Goal: Information Seeking & Learning: Learn about a topic

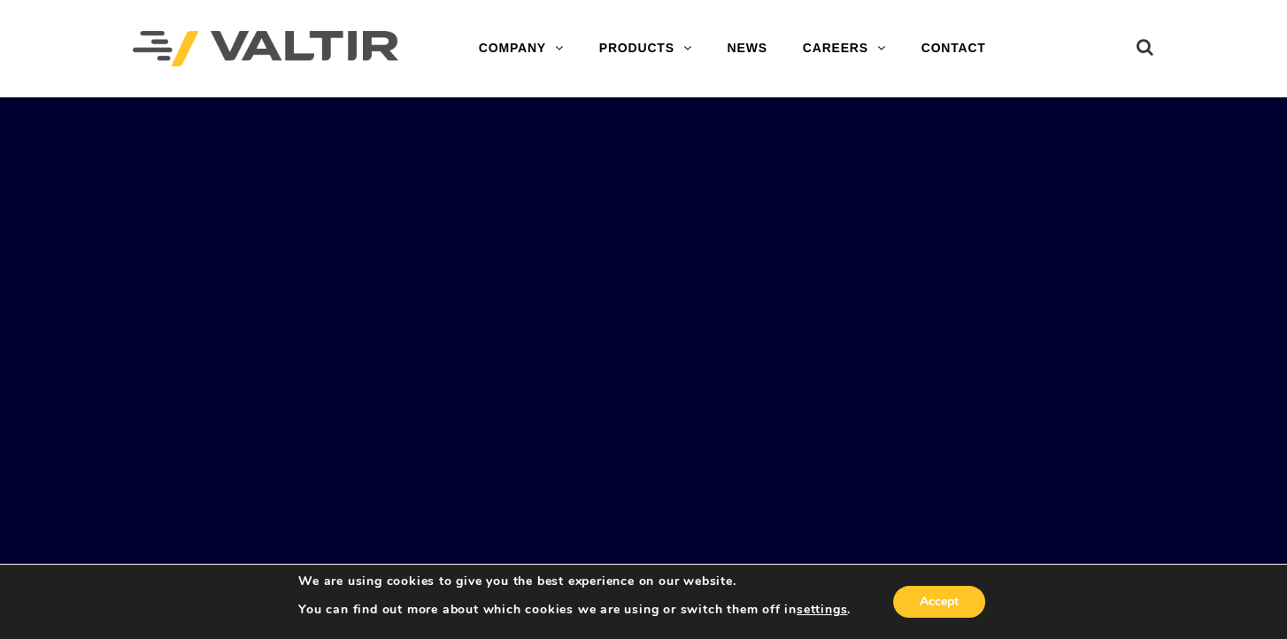
scroll to position [89, 0]
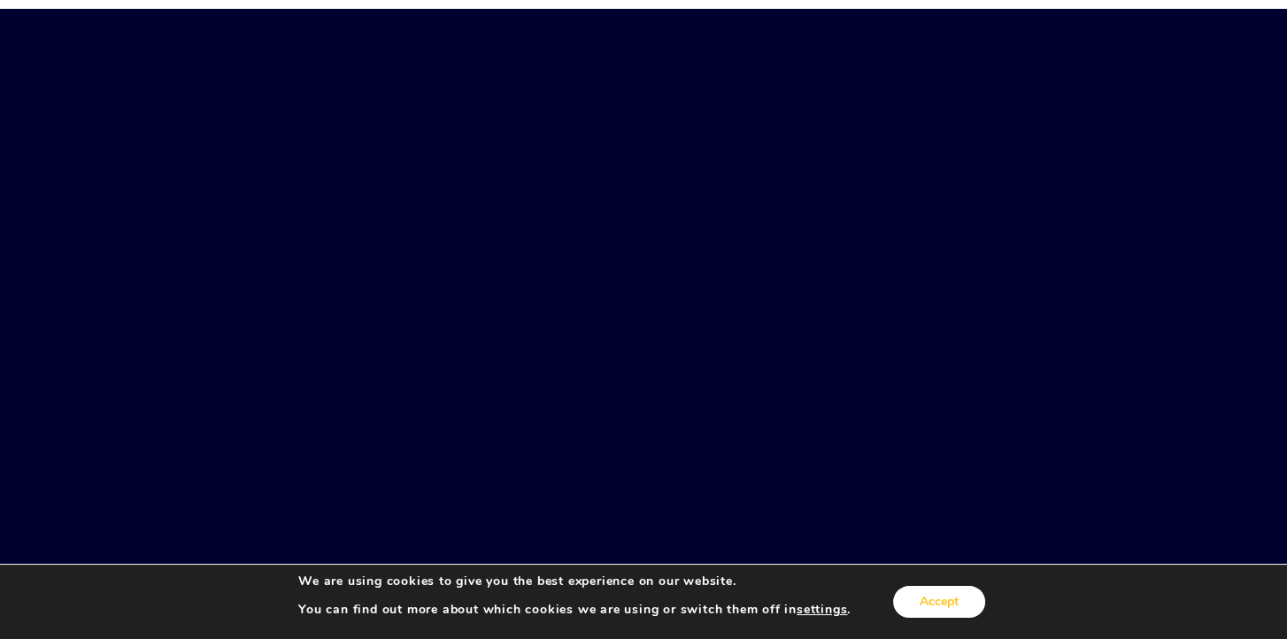
click at [961, 596] on button "Accept" at bounding box center [939, 602] width 92 height 32
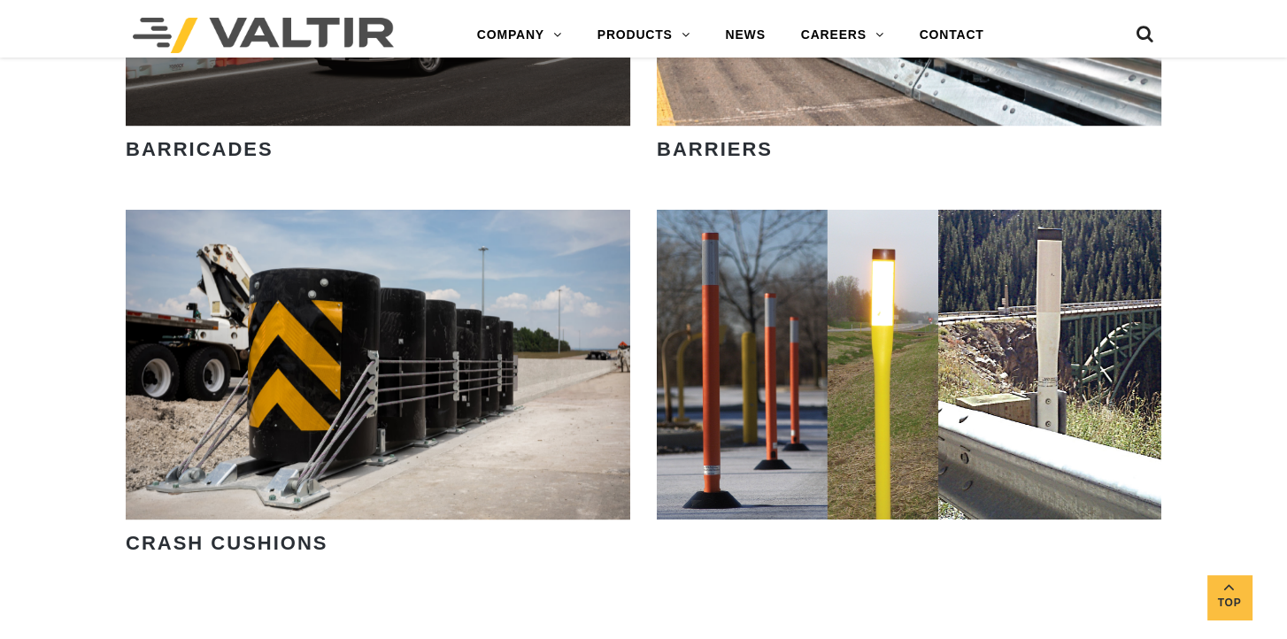
scroll to position [1239, 0]
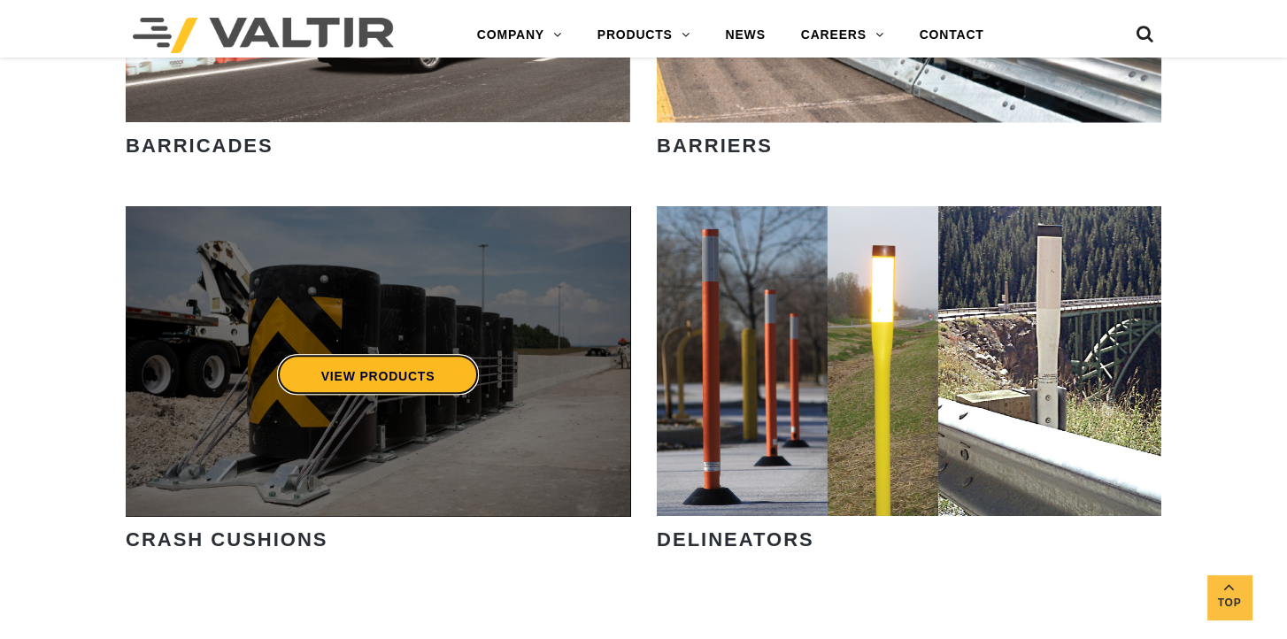
click at [336, 374] on link "VIEW PRODUCTS" at bounding box center [378, 374] width 203 height 41
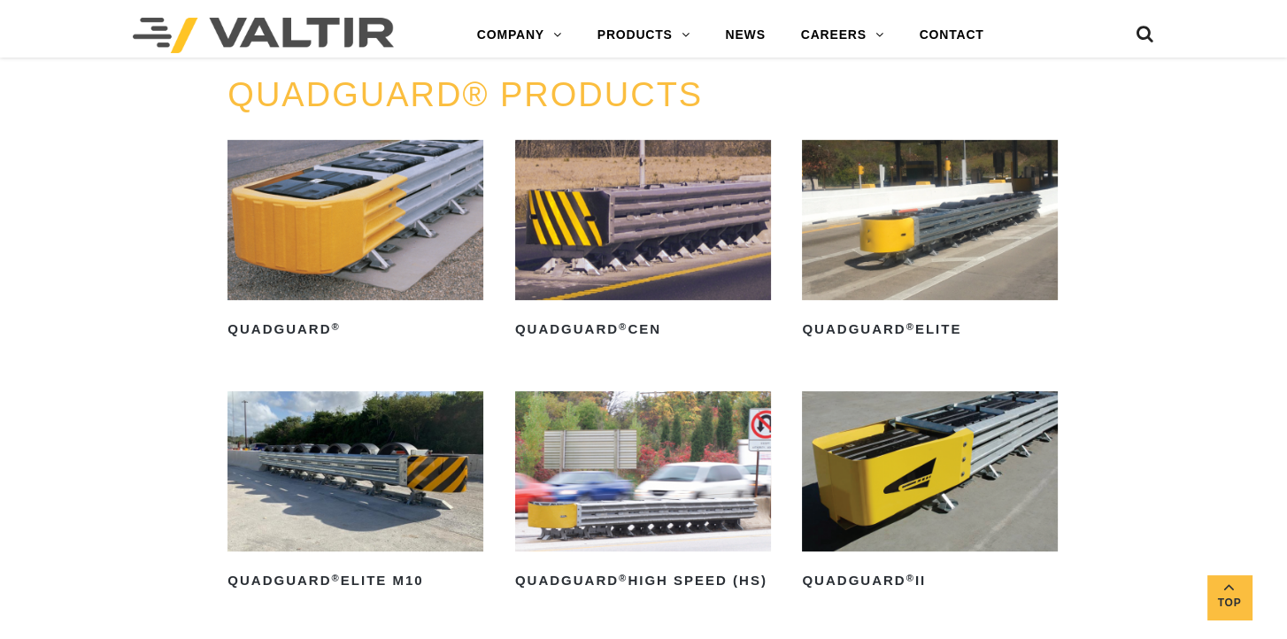
scroll to position [1062, 0]
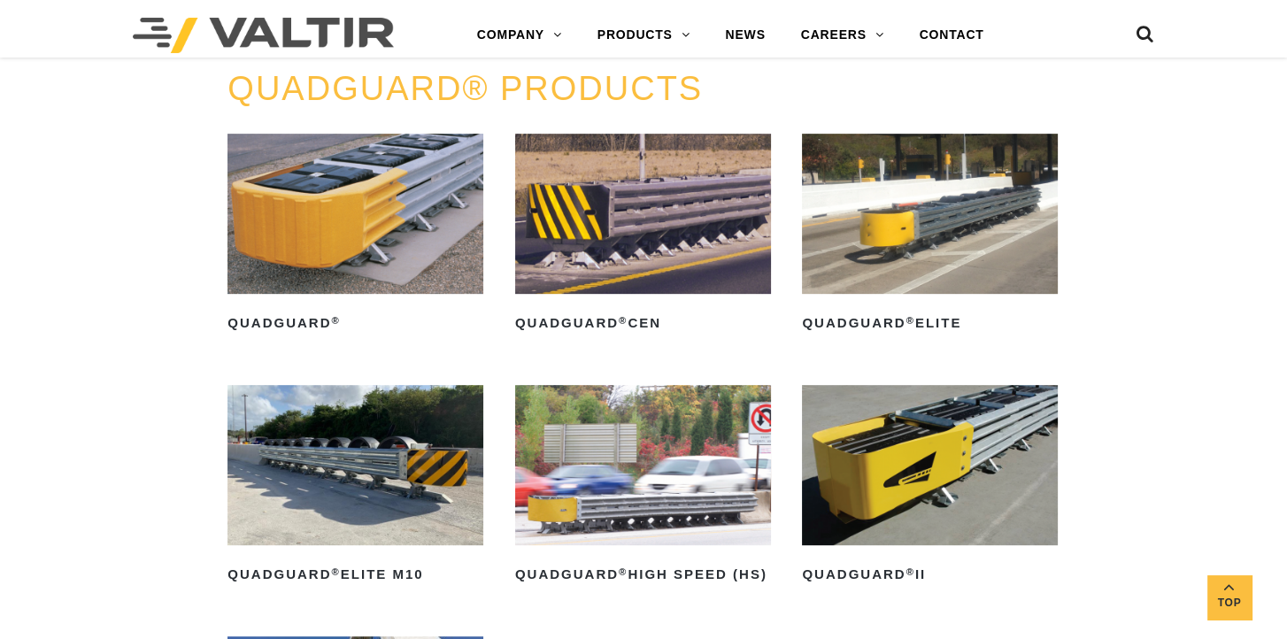
click at [891, 241] on img at bounding box center [930, 214] width 256 height 160
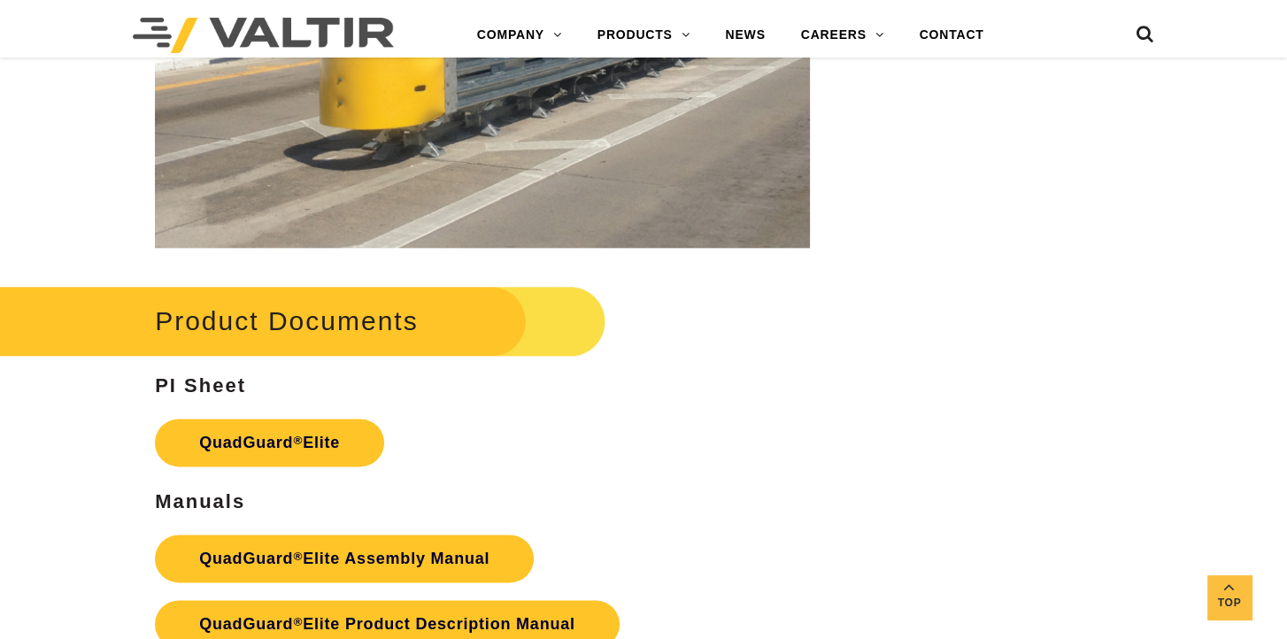
scroll to position [2725, 0]
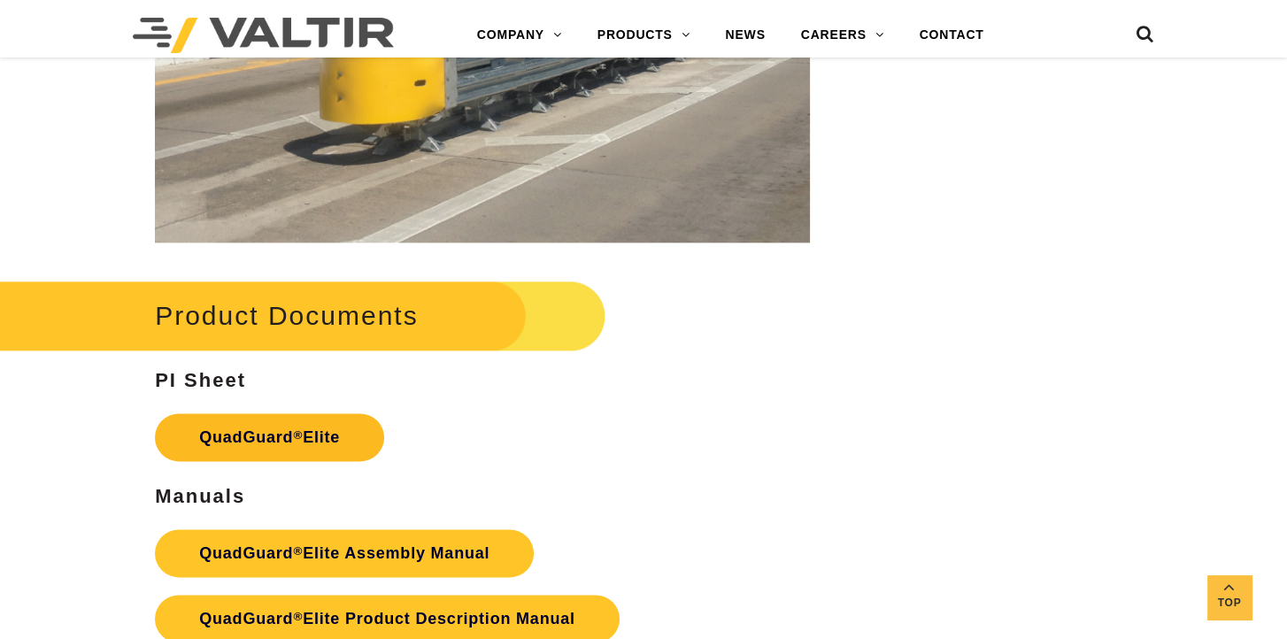
click at [197, 441] on link "QuadGuard ® Elite" at bounding box center [269, 437] width 229 height 48
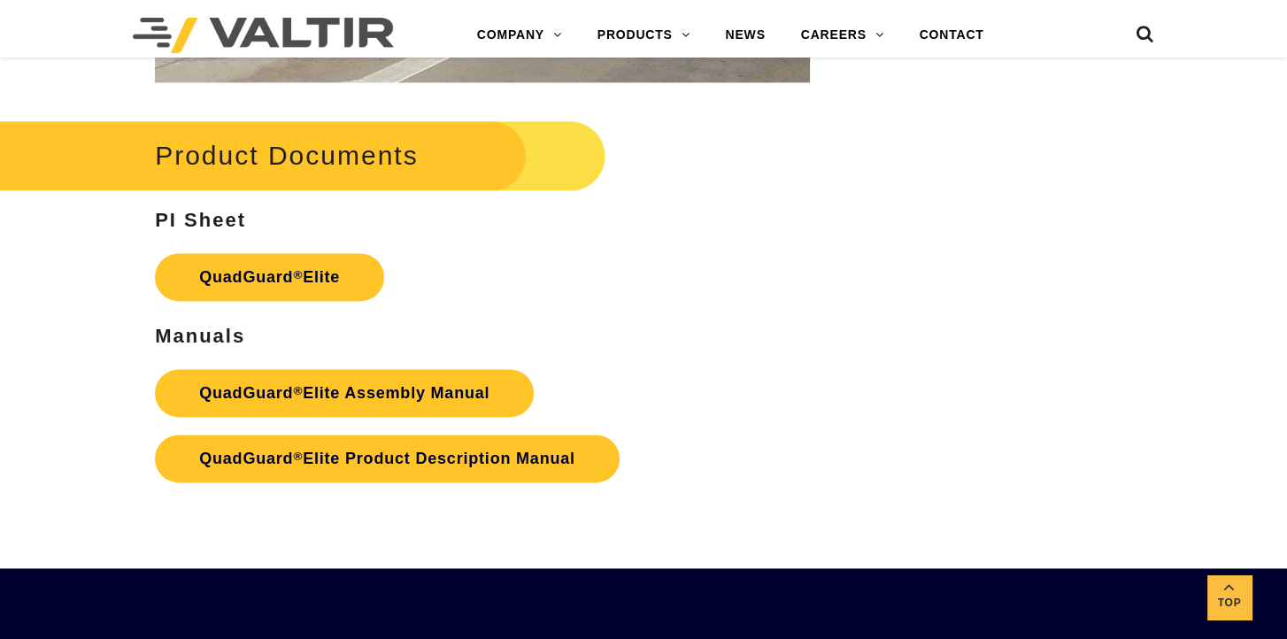
scroll to position [2902, 0]
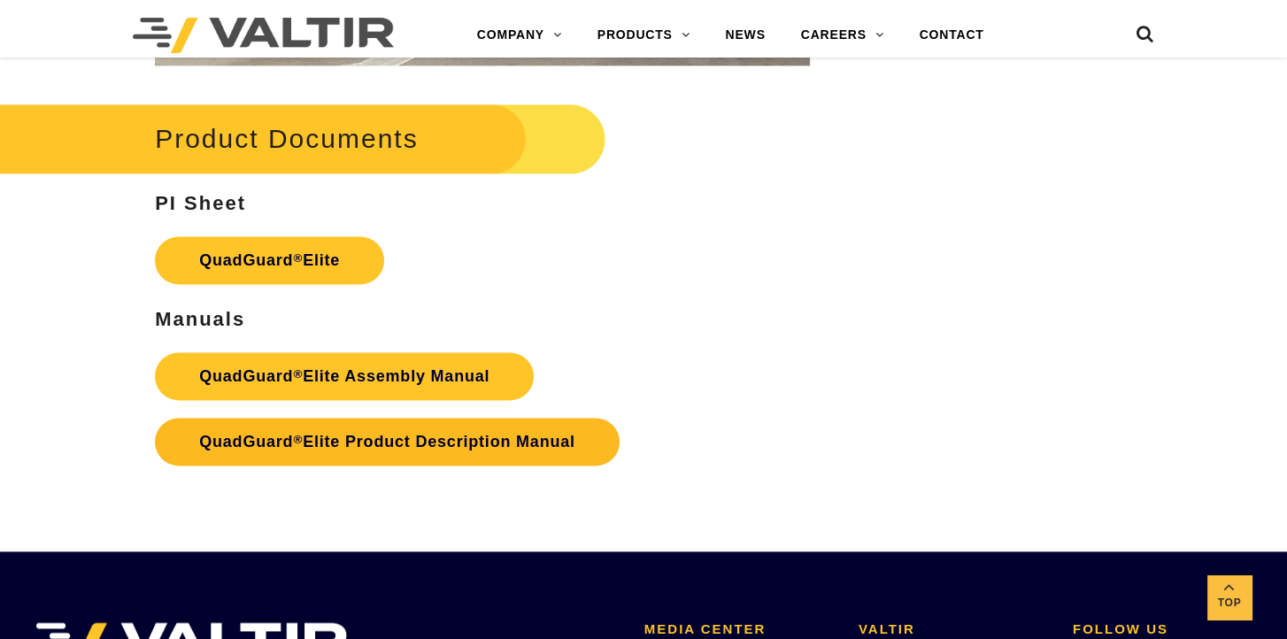
click at [354, 435] on link "QuadGuard ® Elite Product Description Manual" at bounding box center [387, 442] width 465 height 48
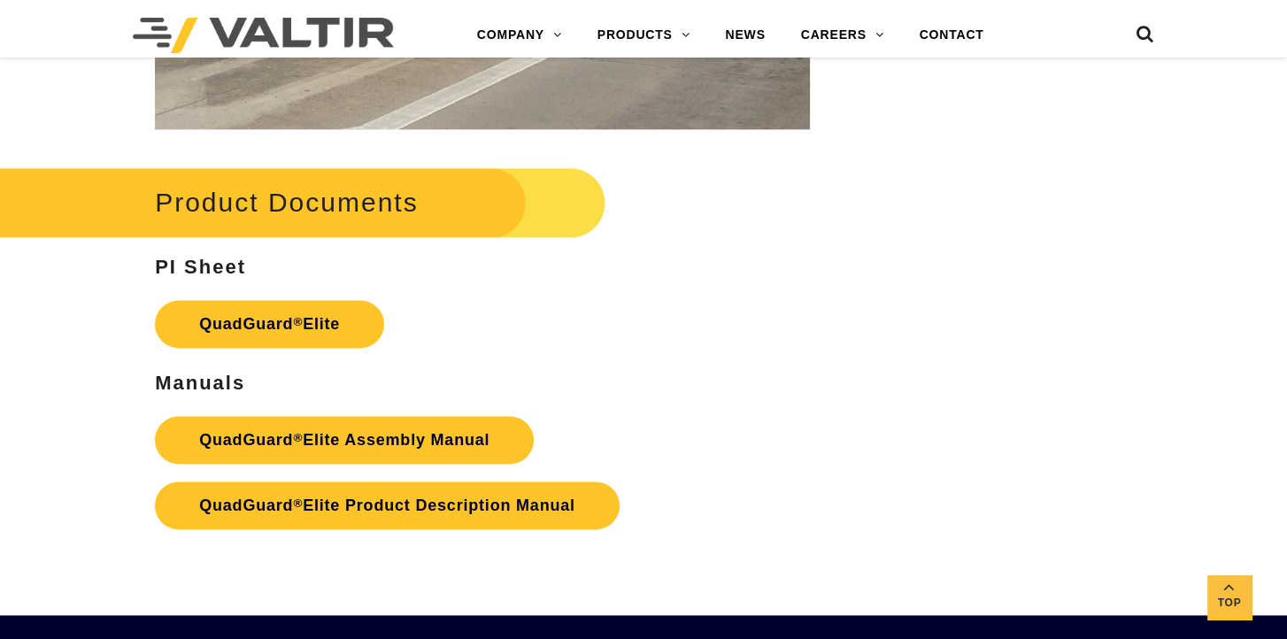
scroll to position [2902, 0]
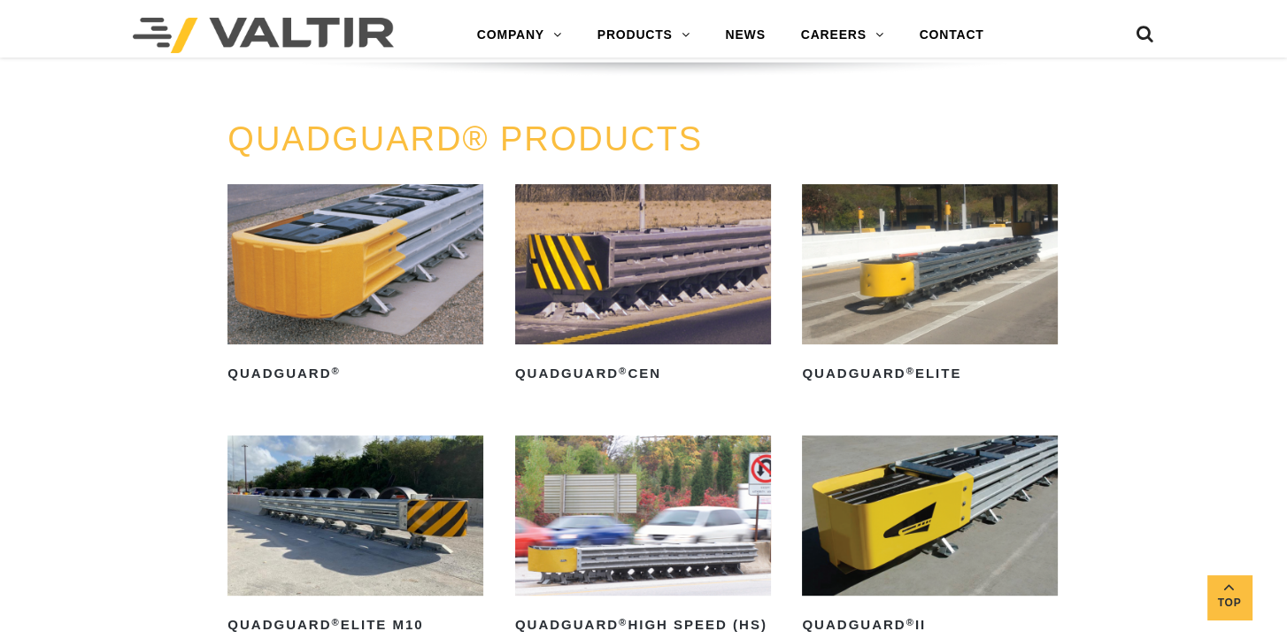
scroll to position [974, 0]
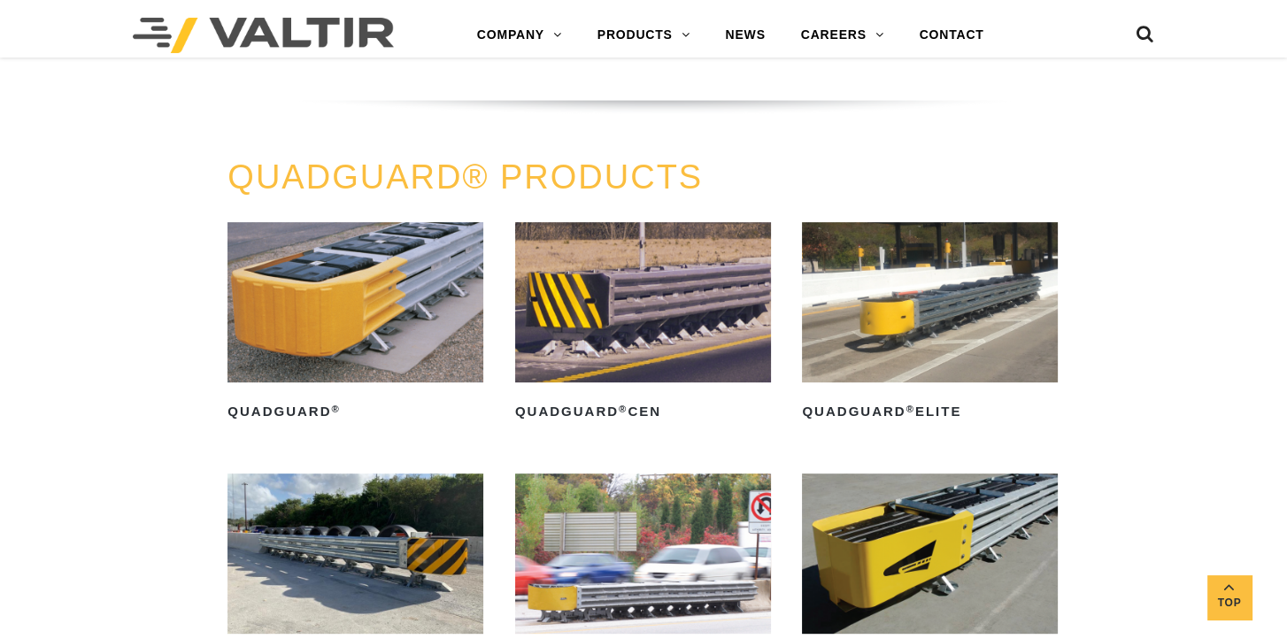
click at [649, 320] on img at bounding box center [643, 302] width 256 height 160
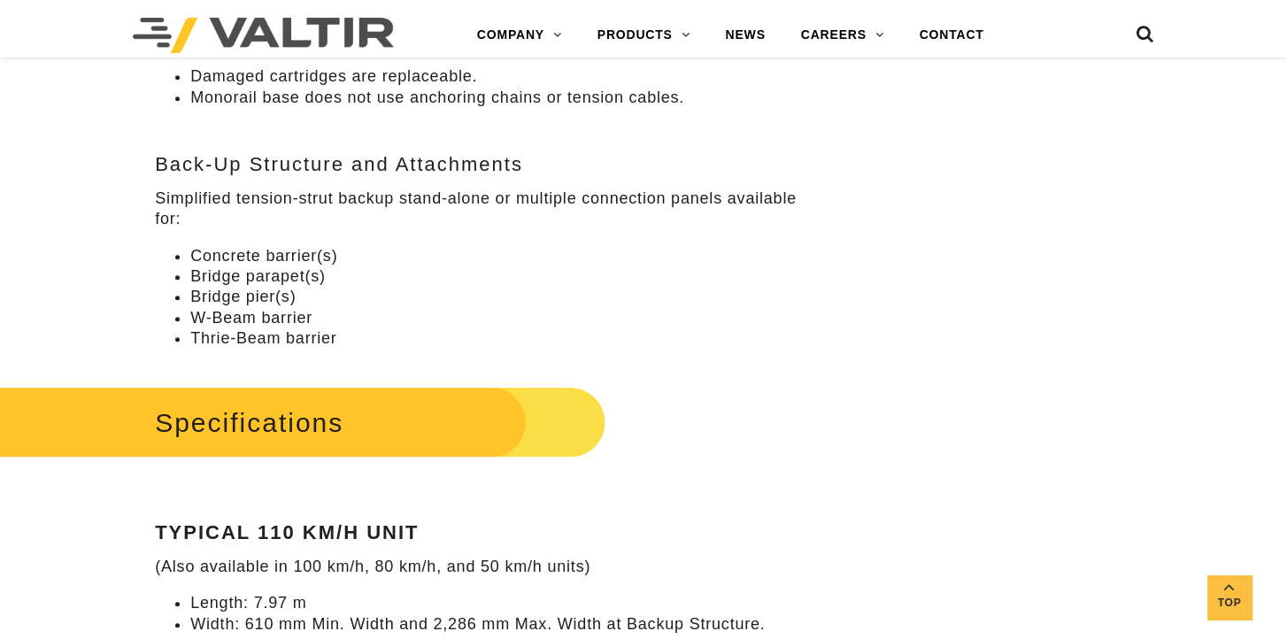
scroll to position [1416, 0]
